Goal: Use online tool/utility: Utilize a website feature to perform a specific function

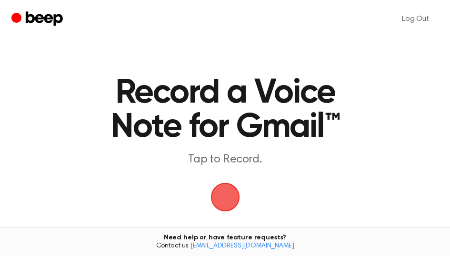
click at [225, 191] on span "button" at bounding box center [225, 197] width 27 height 27
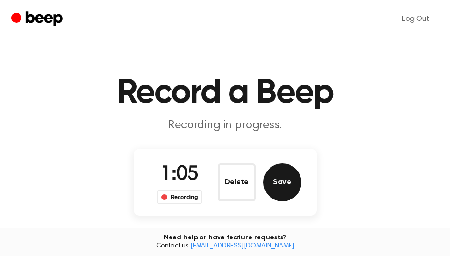
click at [289, 188] on button "Save" at bounding box center [282, 183] width 38 height 38
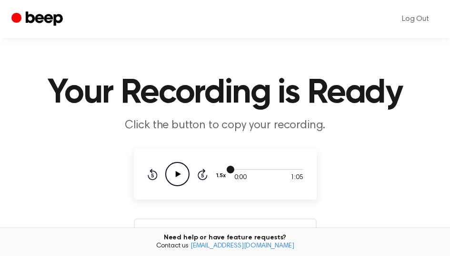
scroll to position [95, 0]
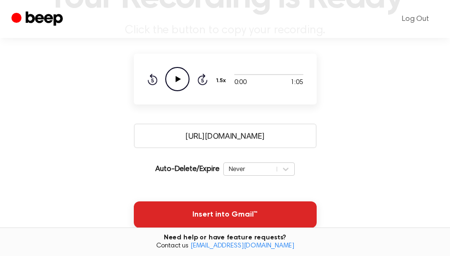
click at [236, 210] on button "Insert into Gmail™" at bounding box center [225, 215] width 183 height 27
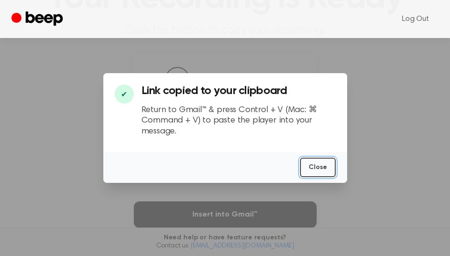
drag, startPoint x: 326, startPoint y: 162, endPoint x: 333, endPoint y: 133, distance: 29.5
click at [326, 162] on button "Close" at bounding box center [318, 168] width 36 height 20
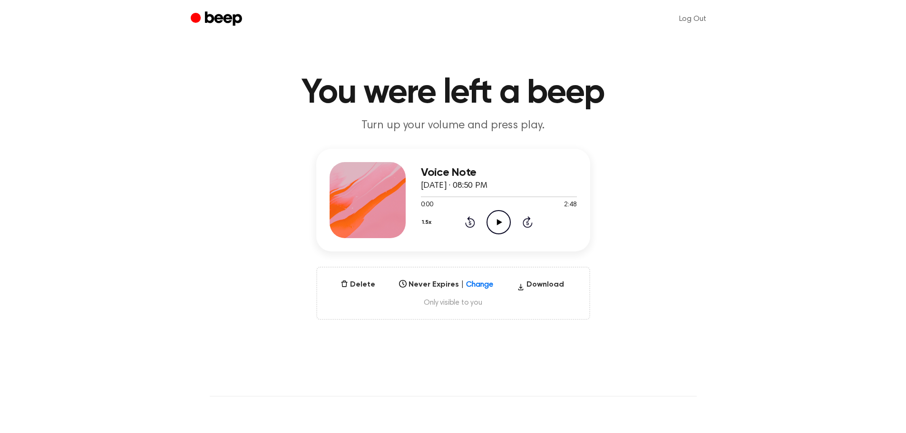
click at [500, 221] on icon at bounding box center [499, 222] width 5 height 6
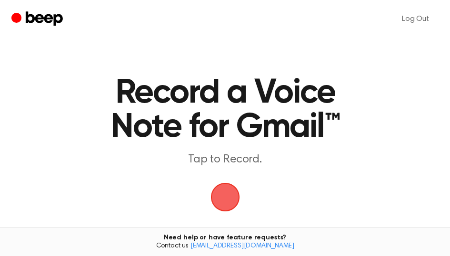
click at [227, 198] on span "button" at bounding box center [224, 197] width 29 height 29
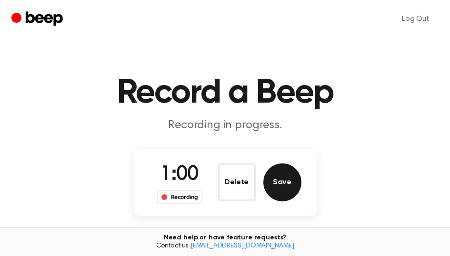
click at [284, 184] on button "Save" at bounding box center [282, 183] width 38 height 38
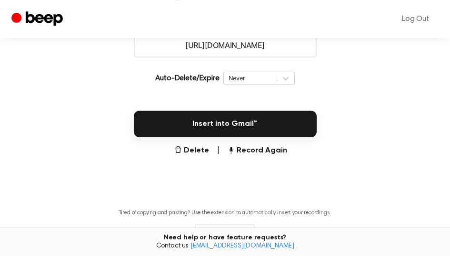
scroll to position [190, 0]
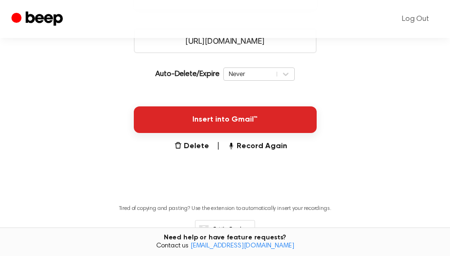
click at [255, 125] on button "Insert into Gmail™" at bounding box center [225, 120] width 183 height 27
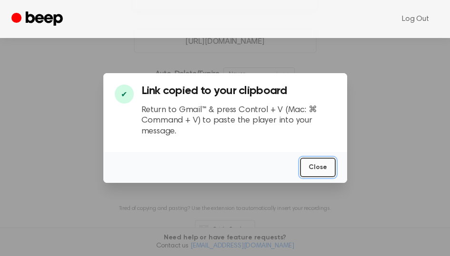
click at [319, 171] on button "Close" at bounding box center [318, 168] width 36 height 20
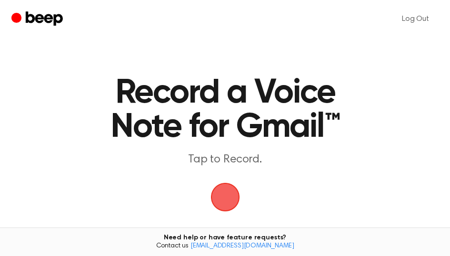
click at [232, 202] on span "button" at bounding box center [225, 197] width 34 height 34
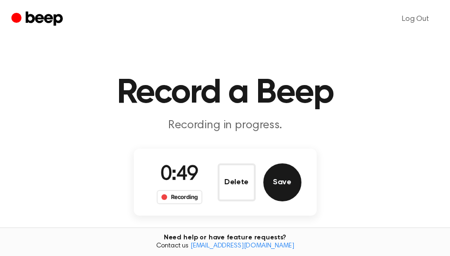
click at [290, 183] on button "Save" at bounding box center [282, 183] width 38 height 38
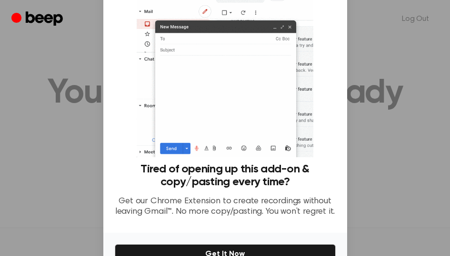
scroll to position [95, 0]
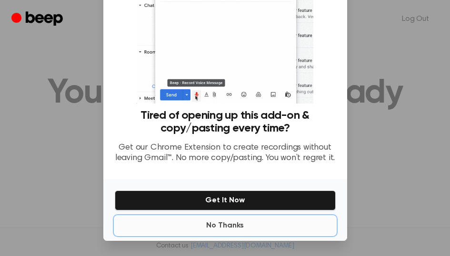
click at [234, 234] on button "No Thanks" at bounding box center [225, 225] width 221 height 19
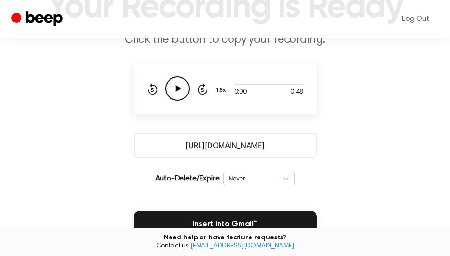
scroll to position [143, 0]
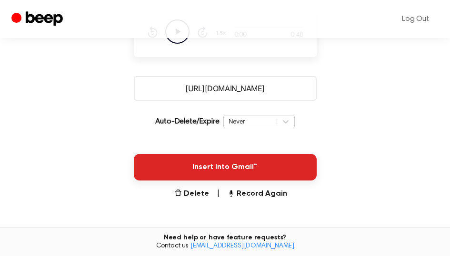
click at [259, 169] on button "Insert into Gmail™" at bounding box center [225, 167] width 183 height 27
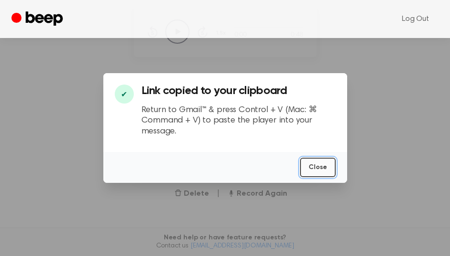
click at [315, 165] on button "Close" at bounding box center [318, 168] width 36 height 20
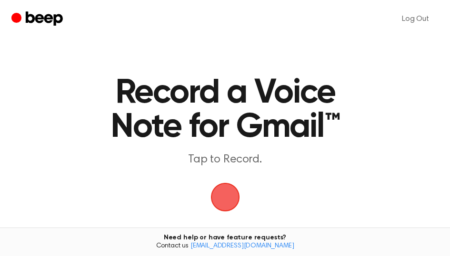
click at [232, 202] on span "button" at bounding box center [224, 197] width 32 height 32
click at [229, 193] on span "button" at bounding box center [225, 198] width 44 height 44
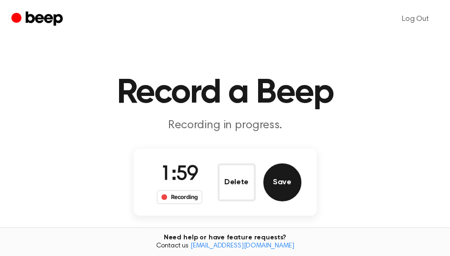
click at [282, 184] on button "Save" at bounding box center [282, 183] width 38 height 38
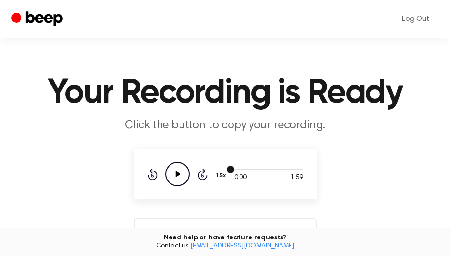
scroll to position [143, 0]
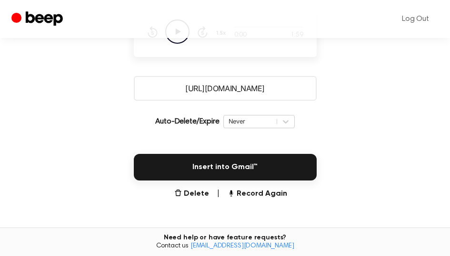
click at [296, 172] on button "Insert into Gmail™" at bounding box center [225, 167] width 183 height 27
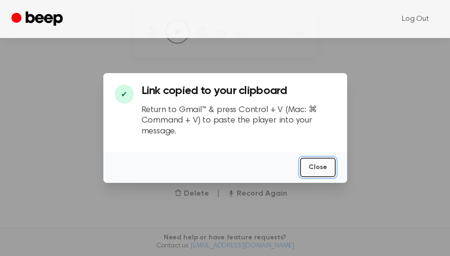
click at [311, 172] on button "Close" at bounding box center [318, 168] width 36 height 20
